Goal: Information Seeking & Learning: Find specific fact

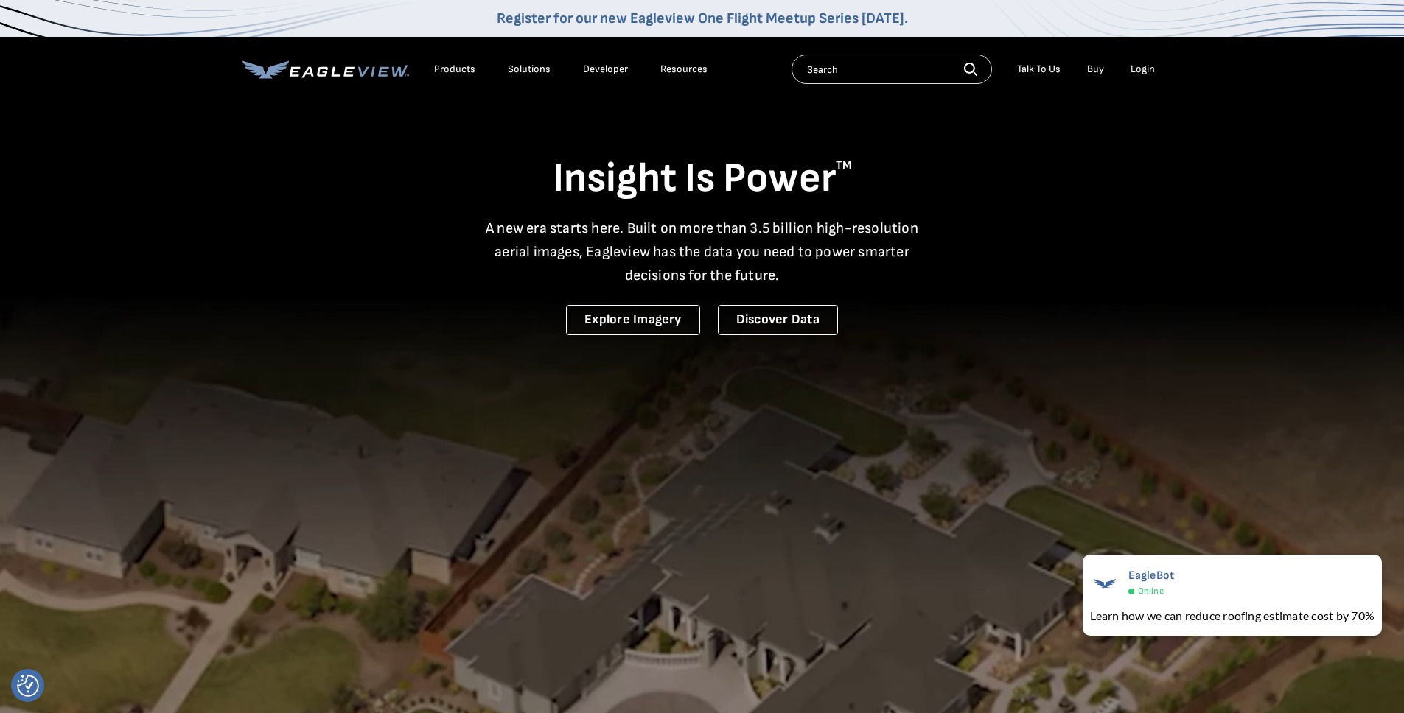
click at [858, 61] on input "text" at bounding box center [892, 69] width 200 height 29
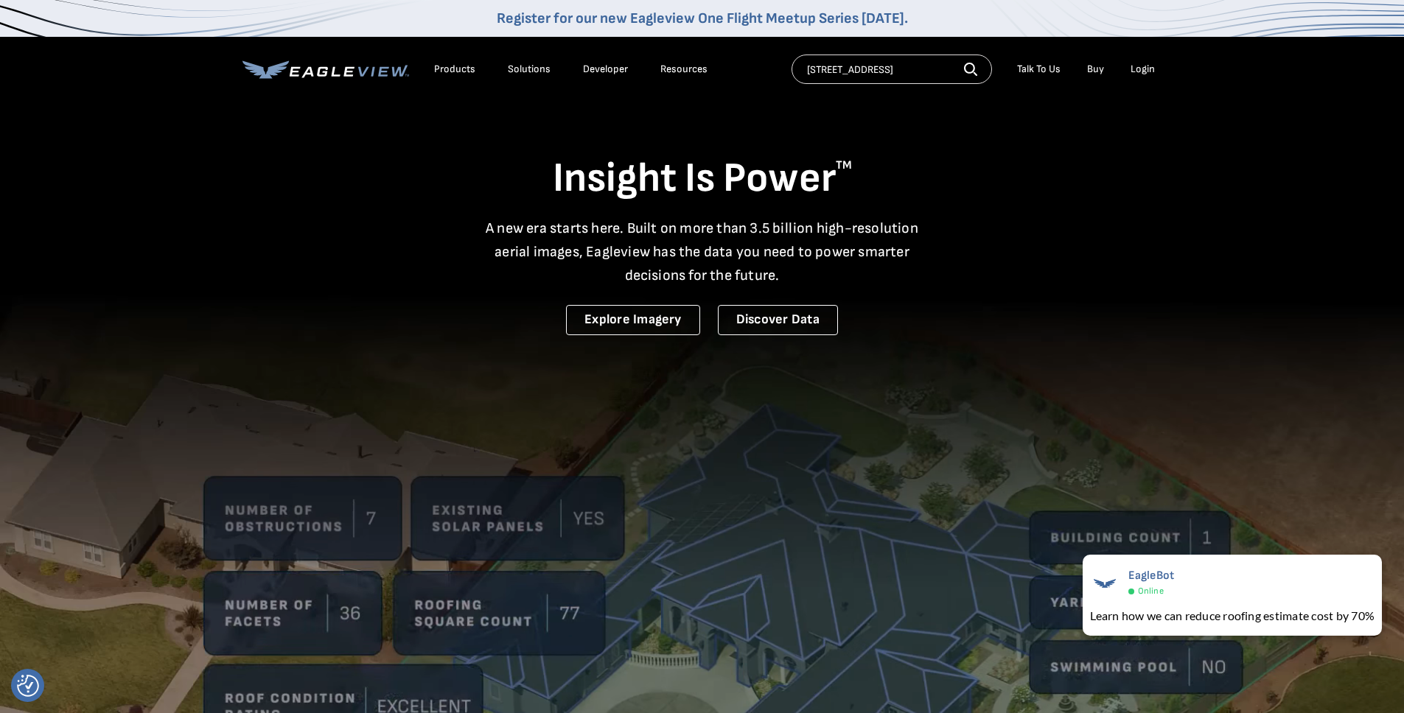
type input "[STREET_ADDRESS]"
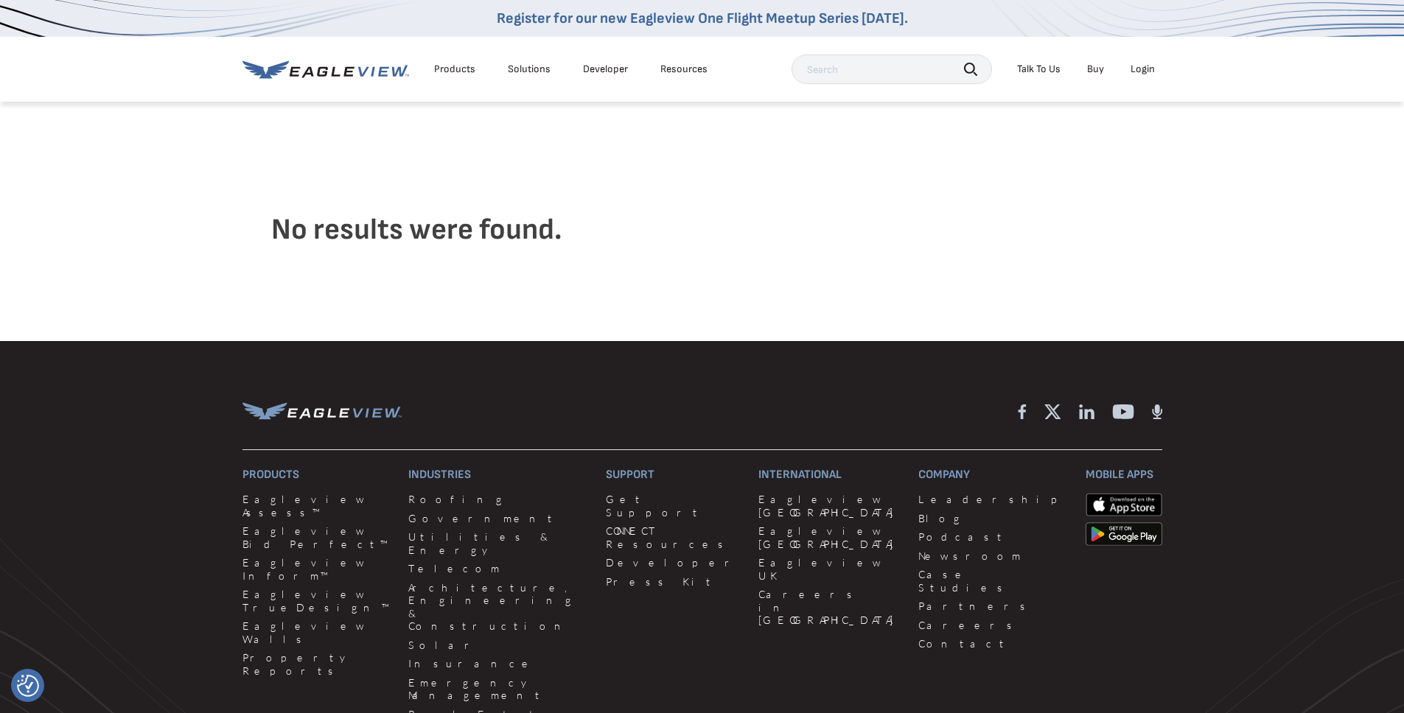
click at [472, 65] on div "Products" at bounding box center [454, 69] width 41 height 13
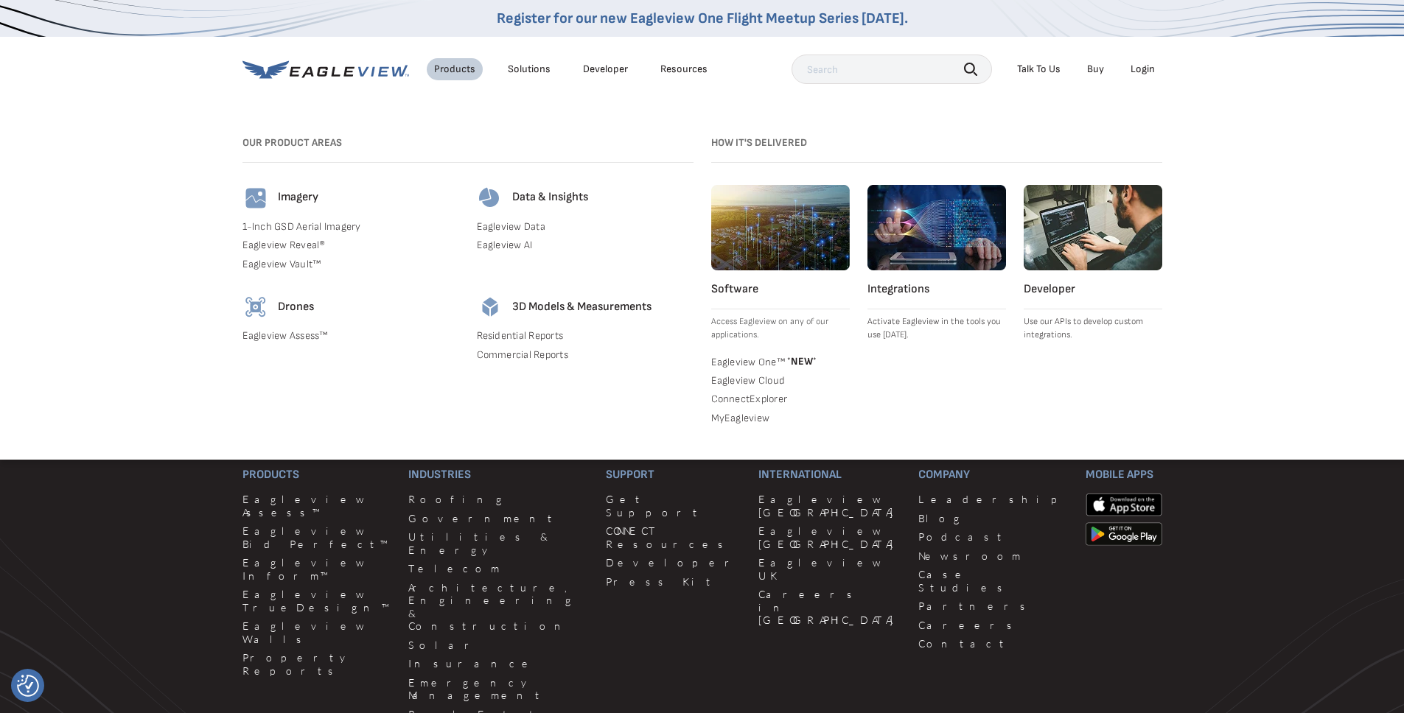
click at [693, 69] on div "Resources" at bounding box center [683, 69] width 47 height 13
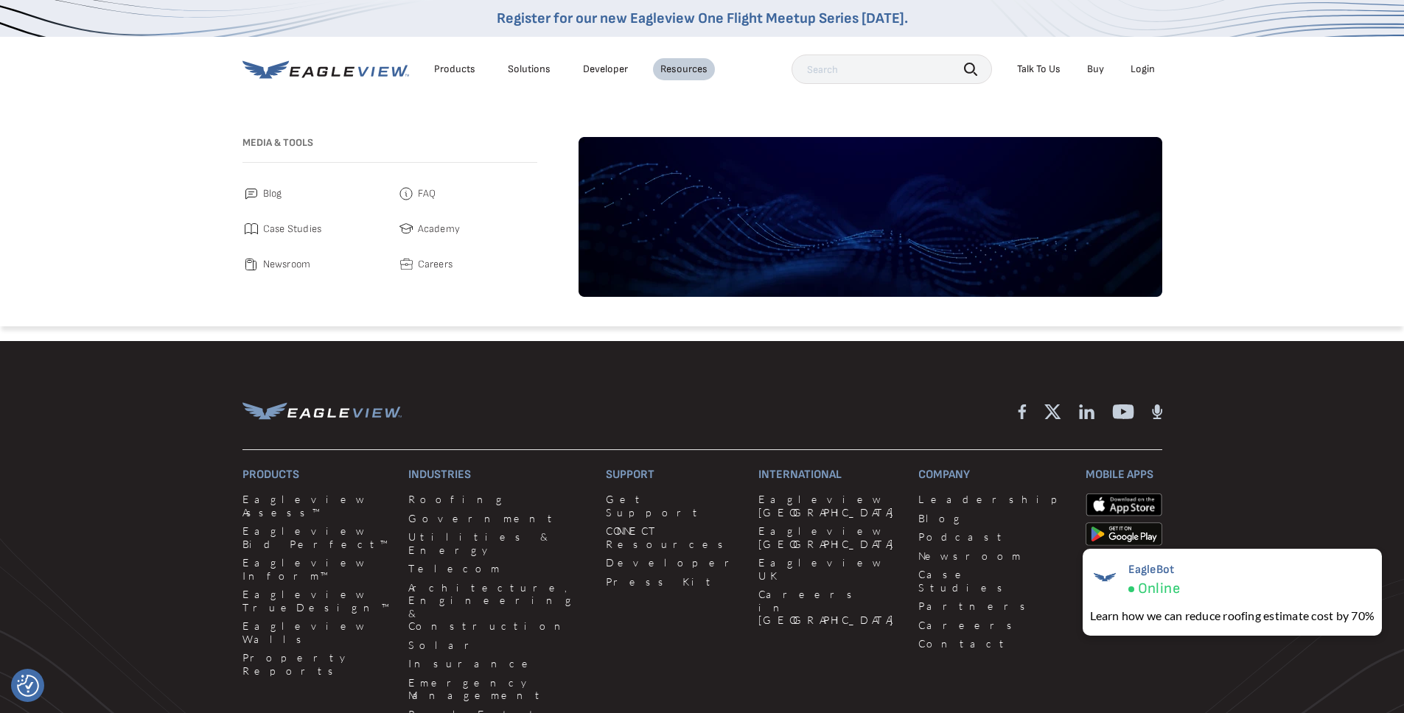
drag, startPoint x: 380, startPoint y: 74, endPoint x: 343, endPoint y: 75, distance: 36.9
click at [343, 75] on div "Products Solutions Developer Resources" at bounding box center [478, 69] width 472 height 29
